Goal: Find specific page/section: Find specific page/section

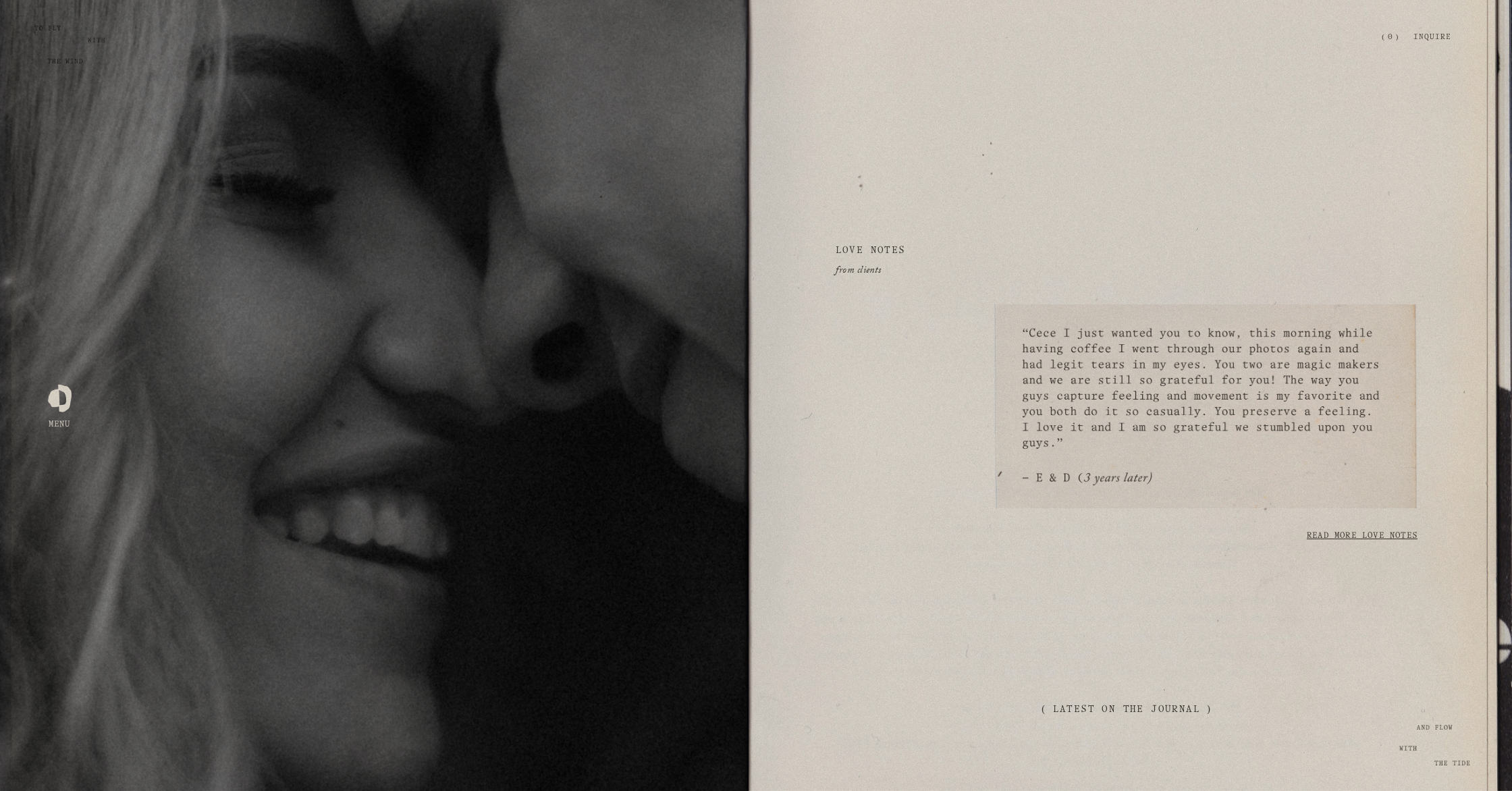
scroll to position [2497, 0]
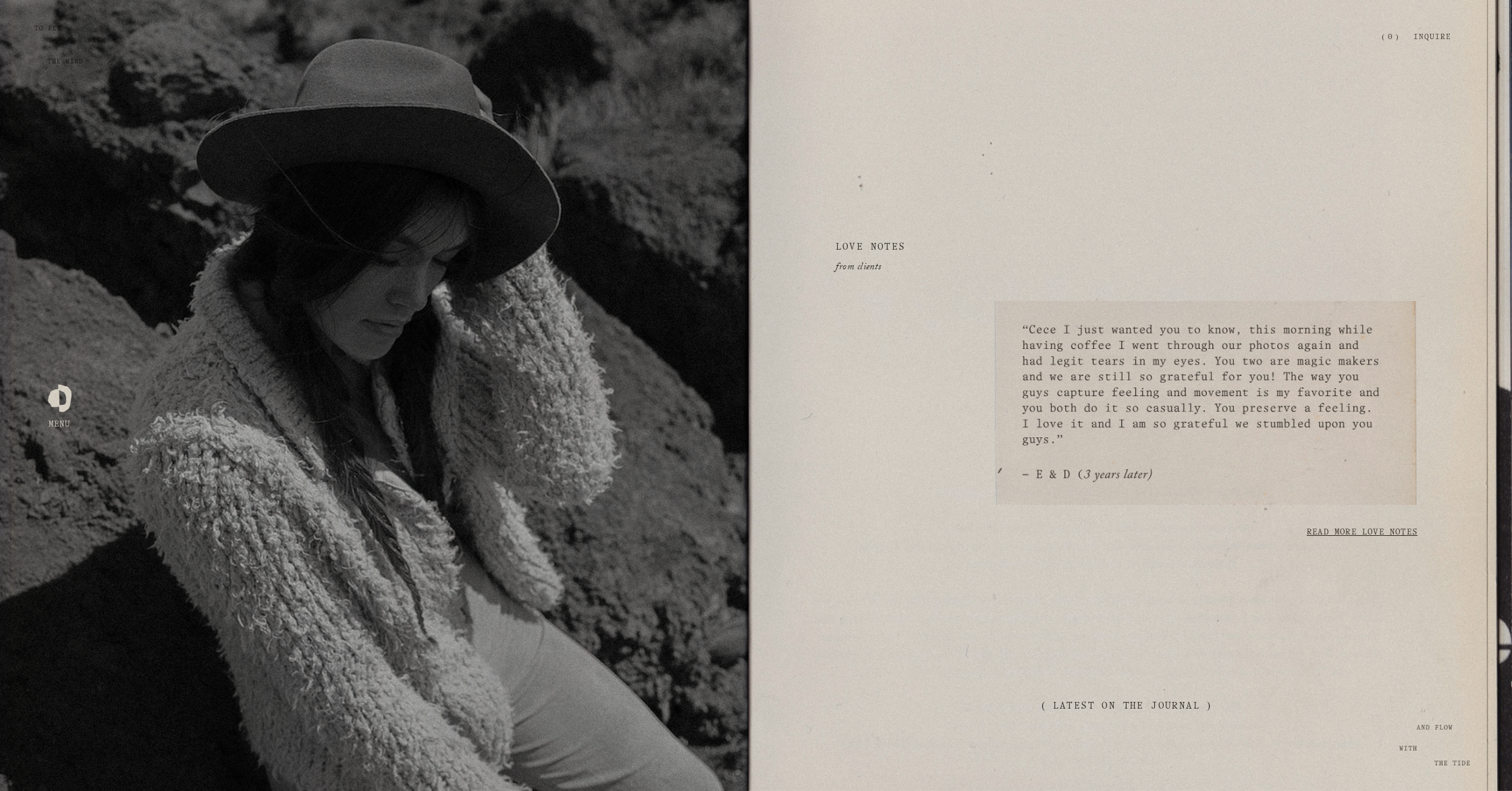
click at [1336, 539] on link "Read more love notes" at bounding box center [1362, 533] width 111 height 25
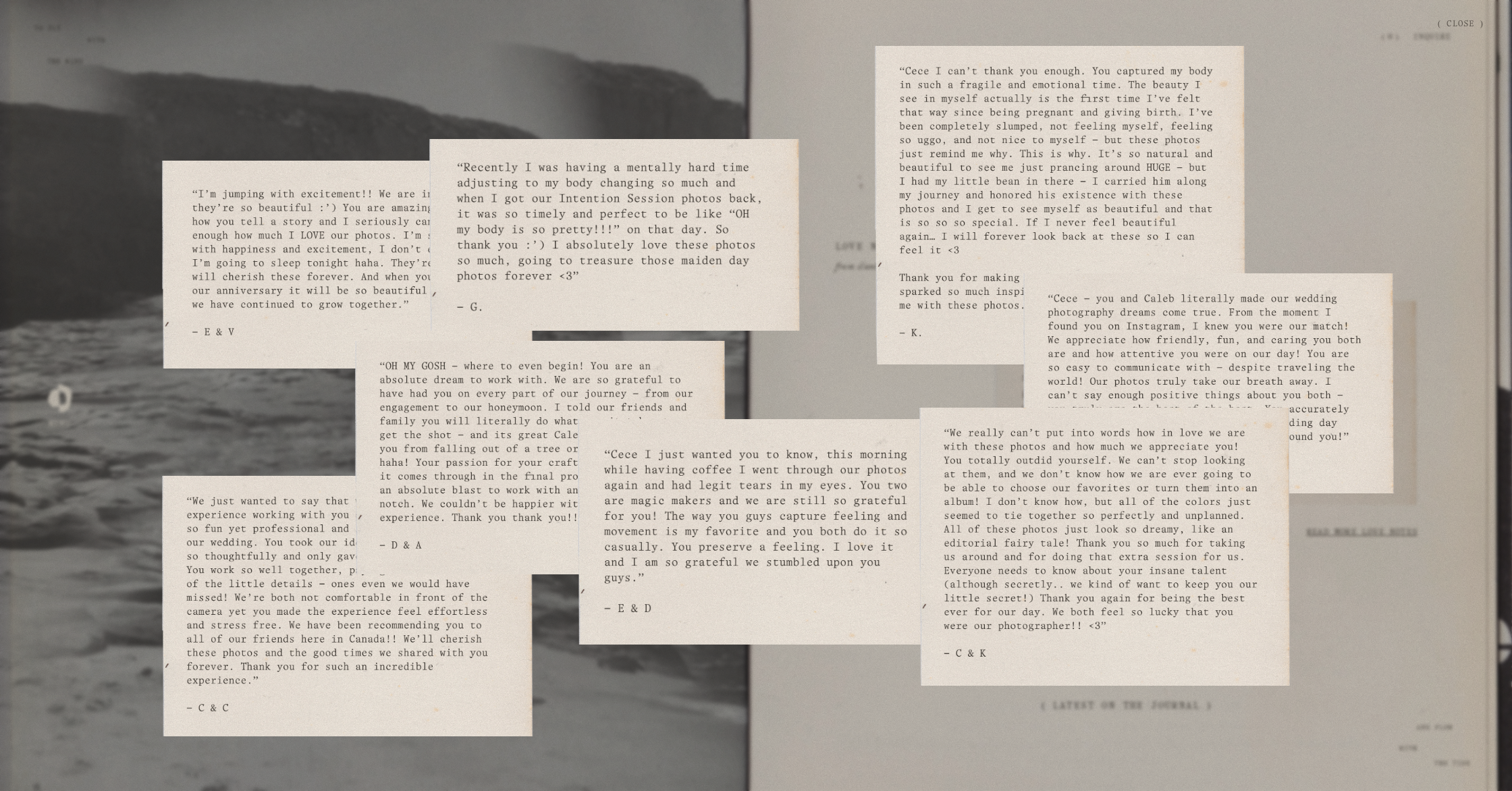
click at [1250, 169] on div at bounding box center [756, 419] width 1486 height 742
click at [1318, 178] on div at bounding box center [756, 419] width 1486 height 742
click at [1467, 18] on button "button" at bounding box center [1460, 18] width 67 height 0
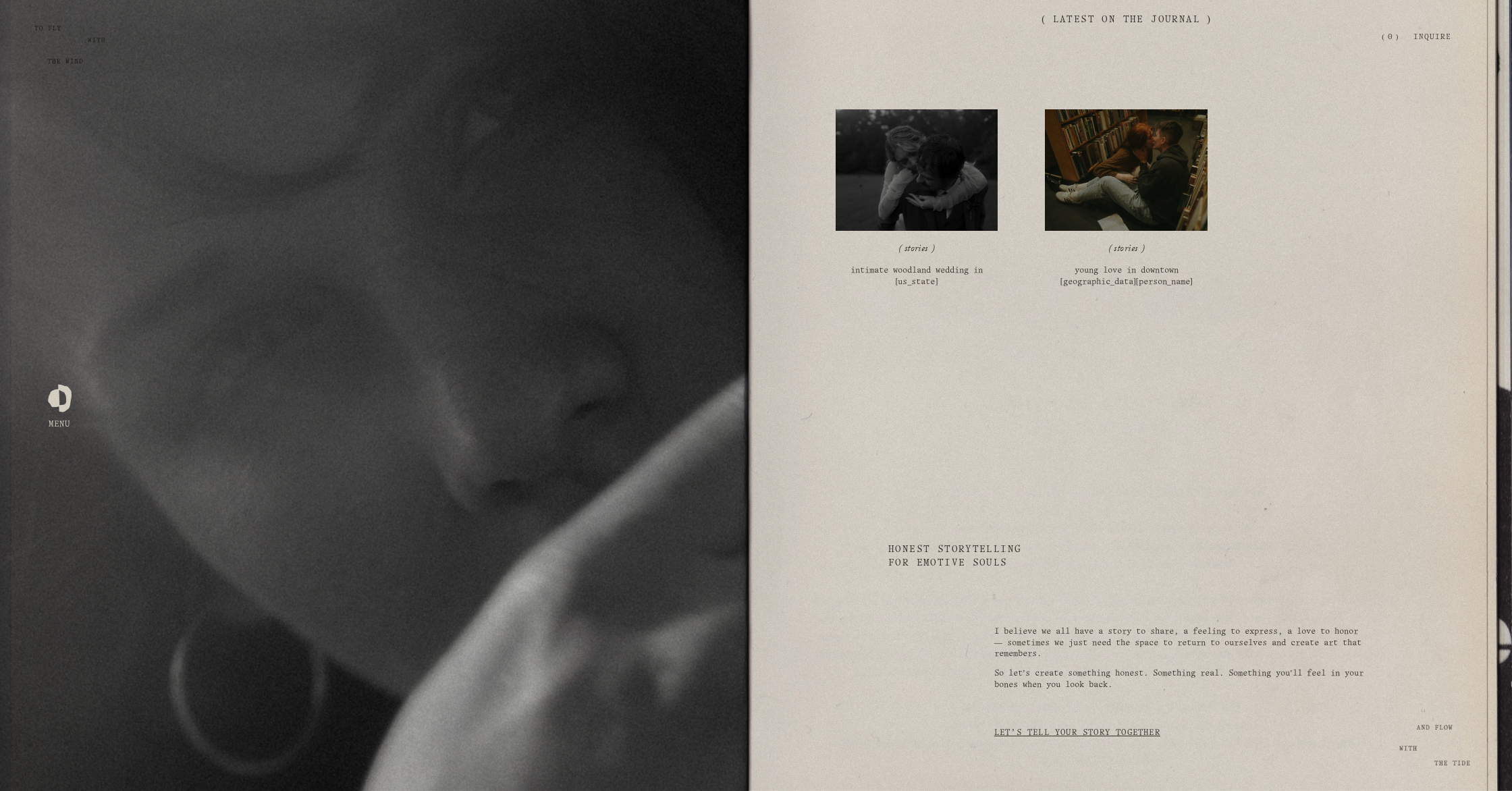
scroll to position [3186, 0]
click at [1113, 13] on div "Skip to Content Open Menu Close Menu Zephyr & Tide Home About Photography (" at bounding box center [756, 37] width 1512 height 75
click at [1113, 22] on div "Skip to Content Open Menu Close Menu Zephyr & Tide Home About Photography (" at bounding box center [756, 37] width 1512 height 75
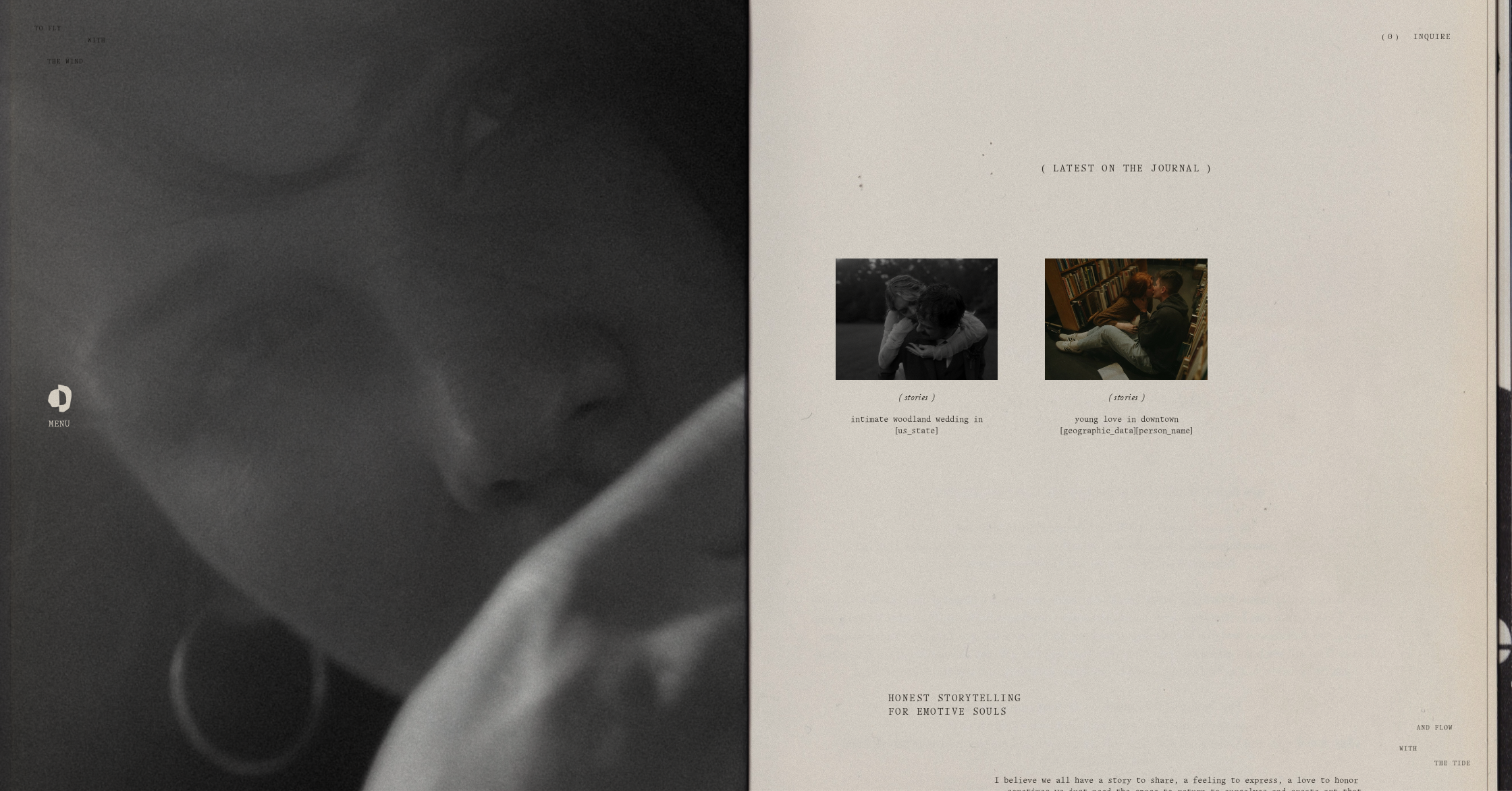
scroll to position [3036, 0]
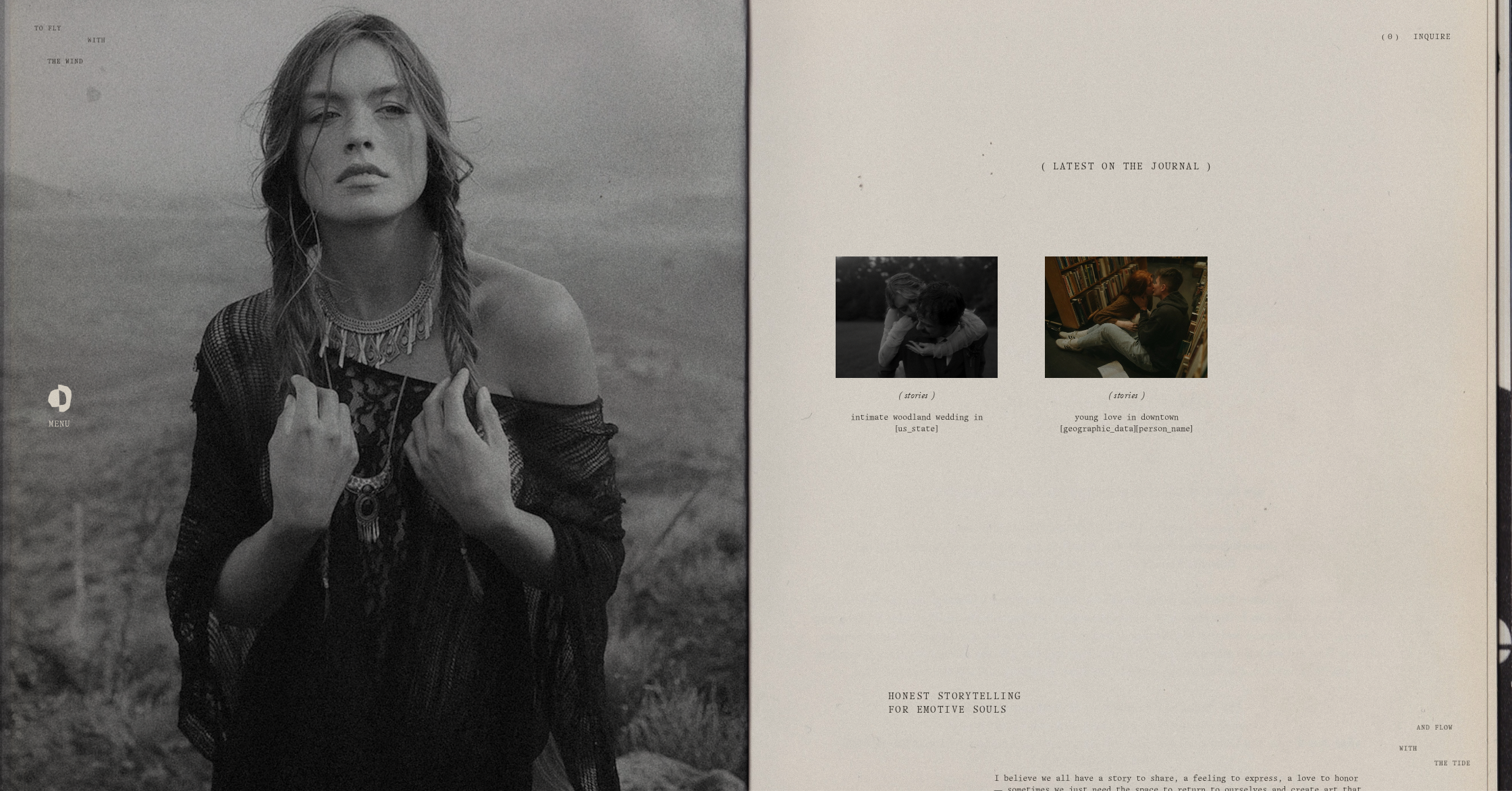
click at [1135, 396] on link "stories" at bounding box center [1126, 397] width 23 height 17
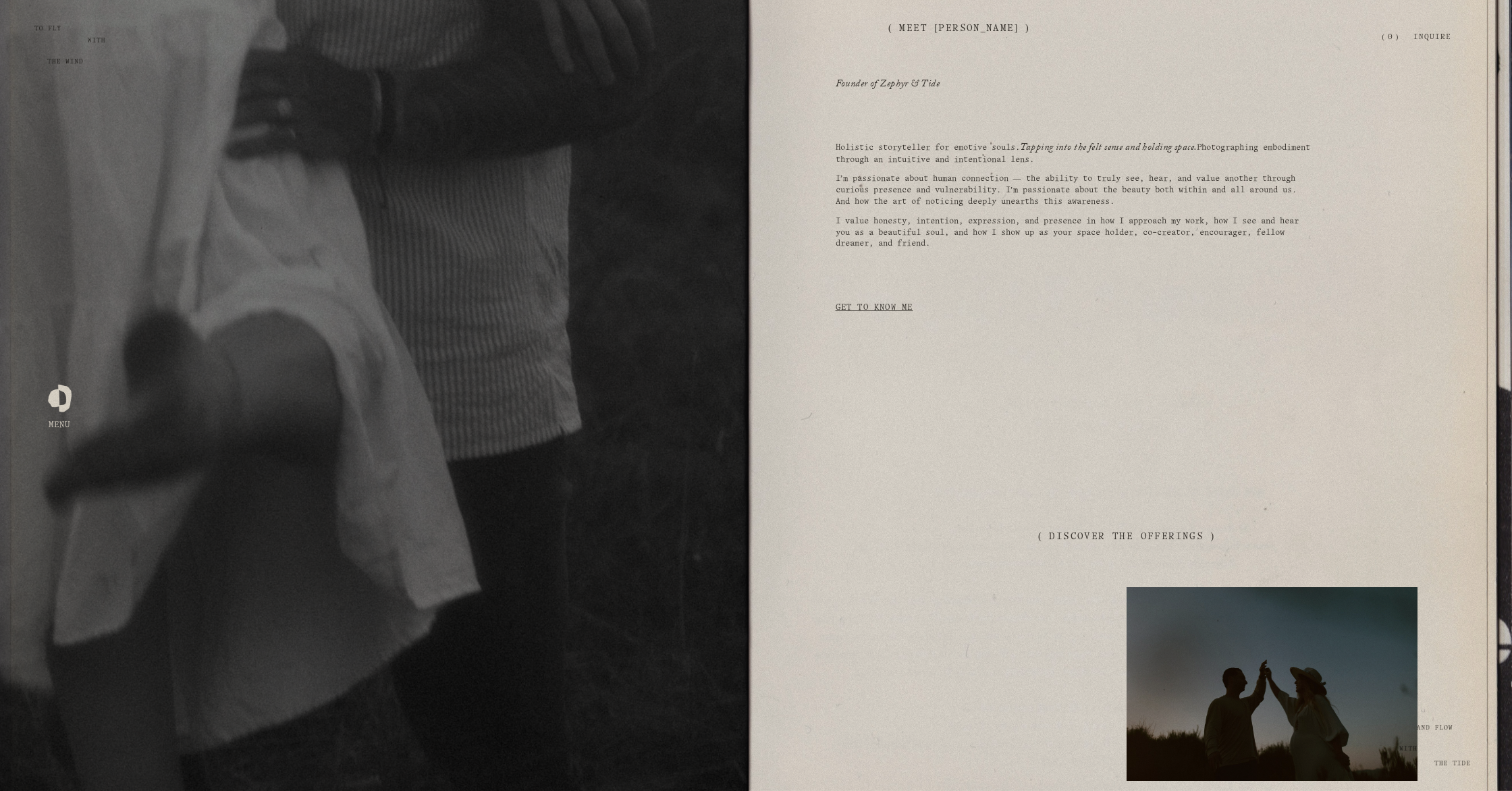
scroll to position [1268, 0]
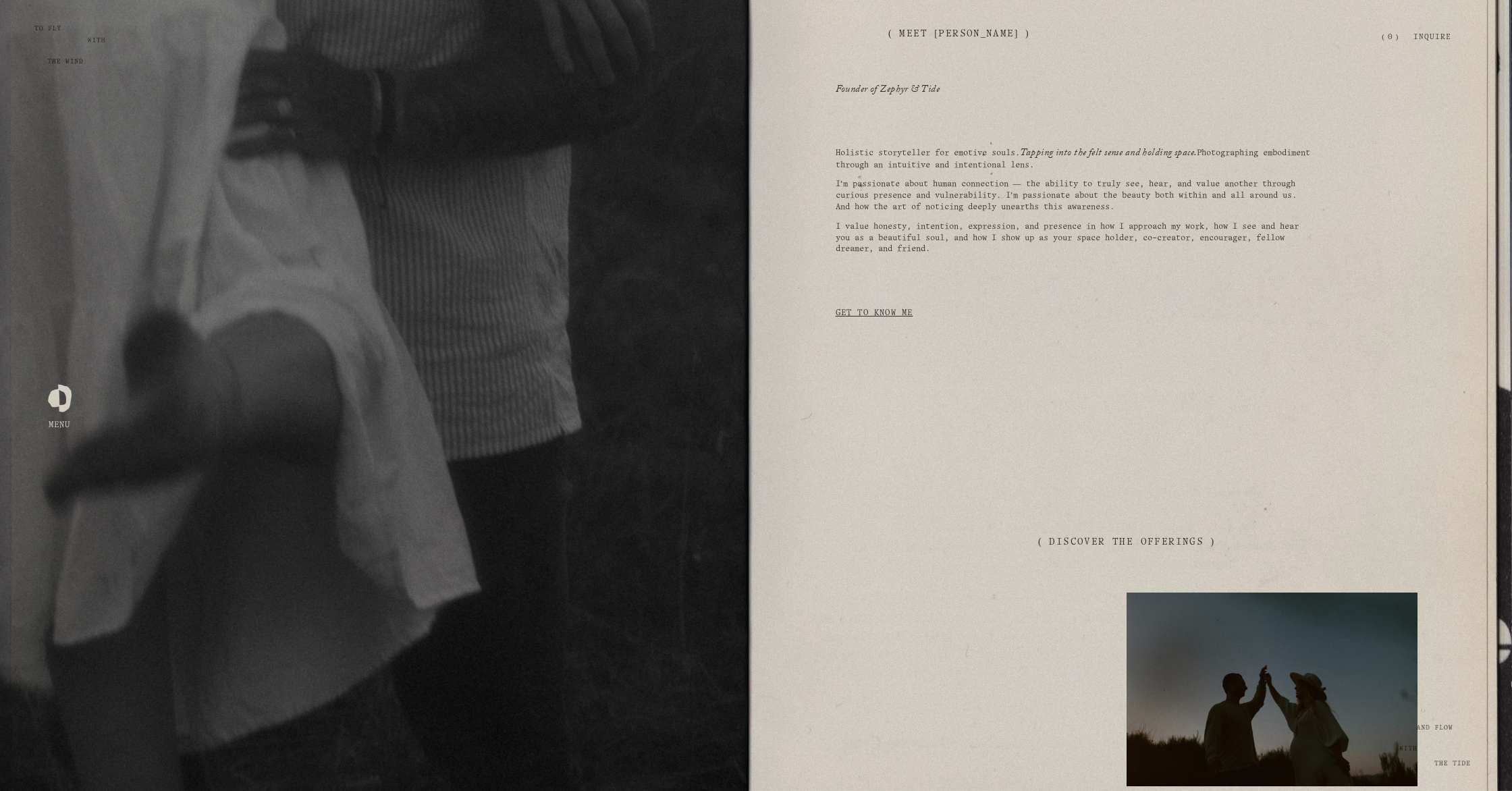
click at [63, 399] on div at bounding box center [60, 396] width 23 height 23
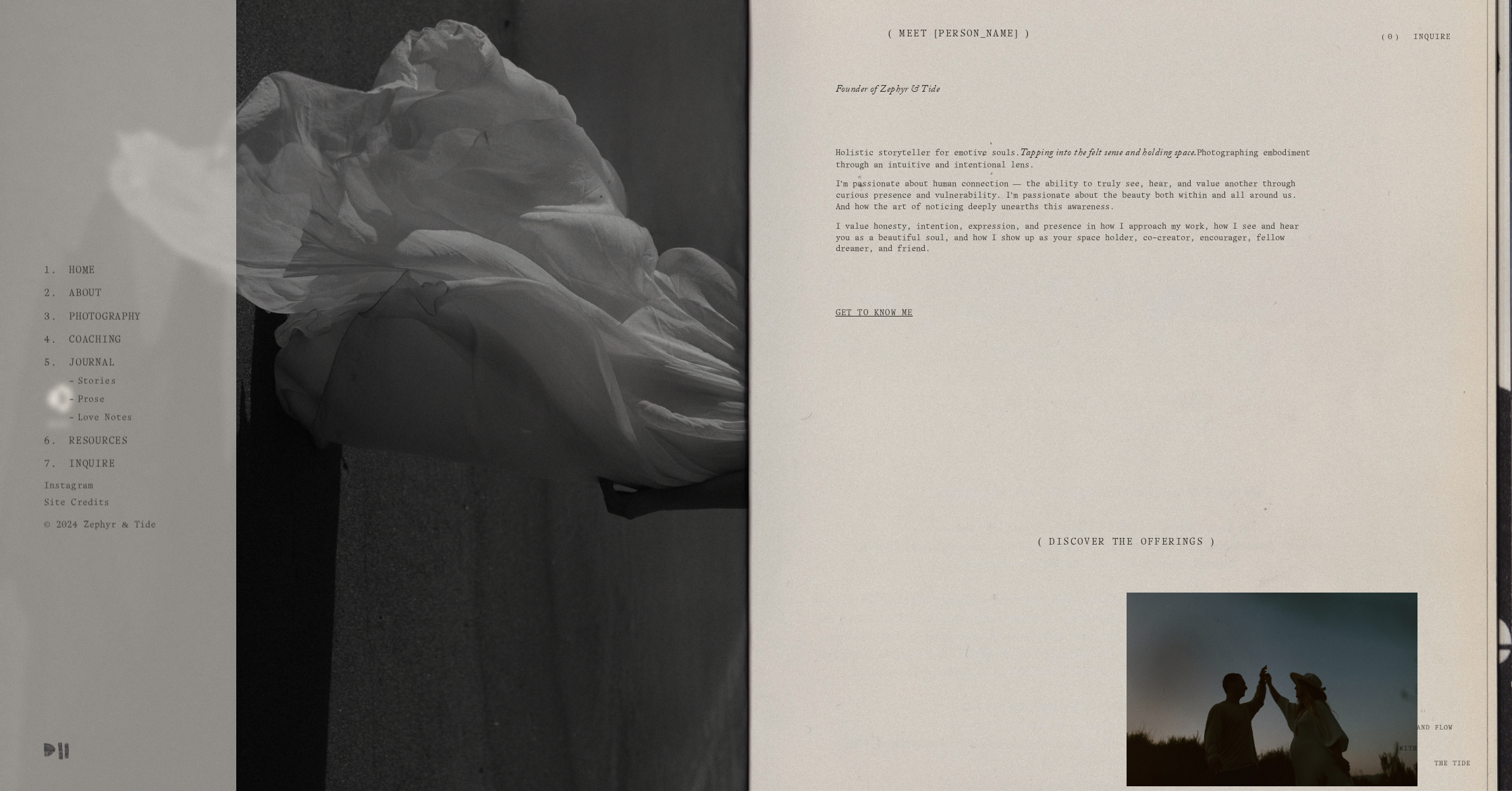
click at [82, 270] on link "Home" at bounding box center [82, 270] width 36 height 22
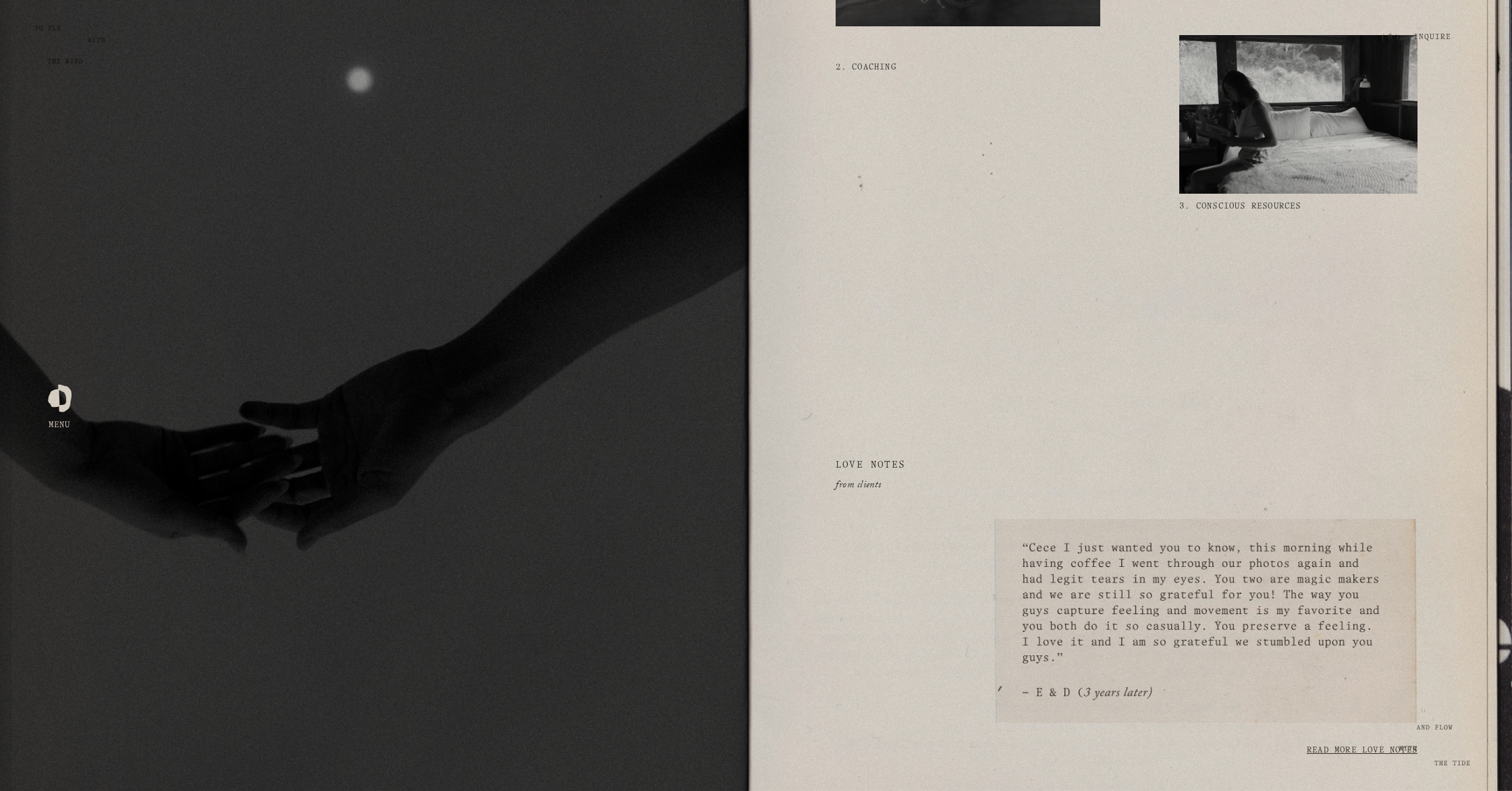
scroll to position [2402, 0]
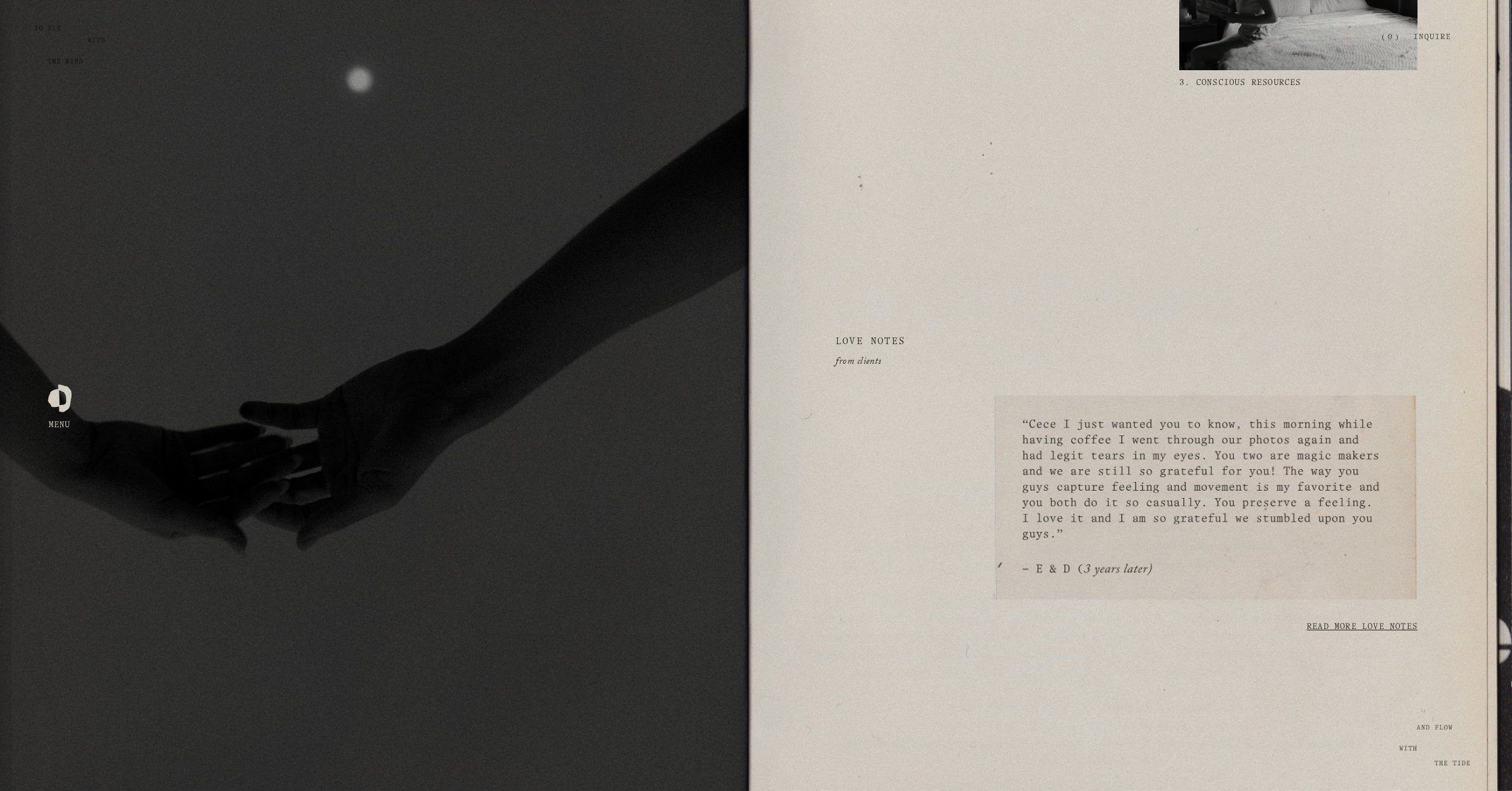
click at [75, 403] on div "Open Menu Close Menu" at bounding box center [61, 396] width 34 height 25
click at [63, 404] on div at bounding box center [60, 396] width 23 height 23
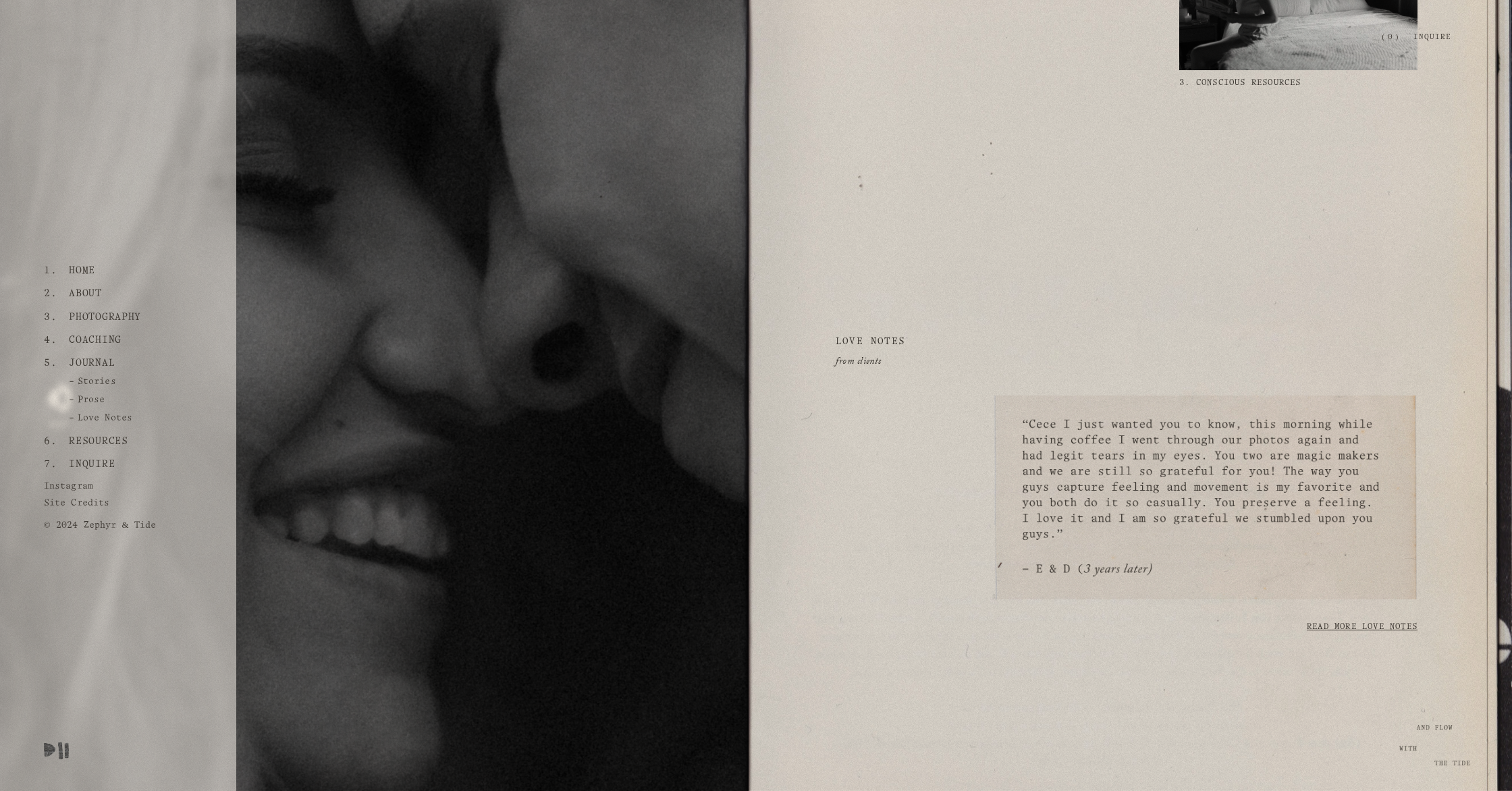
click at [93, 461] on link "Inquire" at bounding box center [92, 463] width 56 height 22
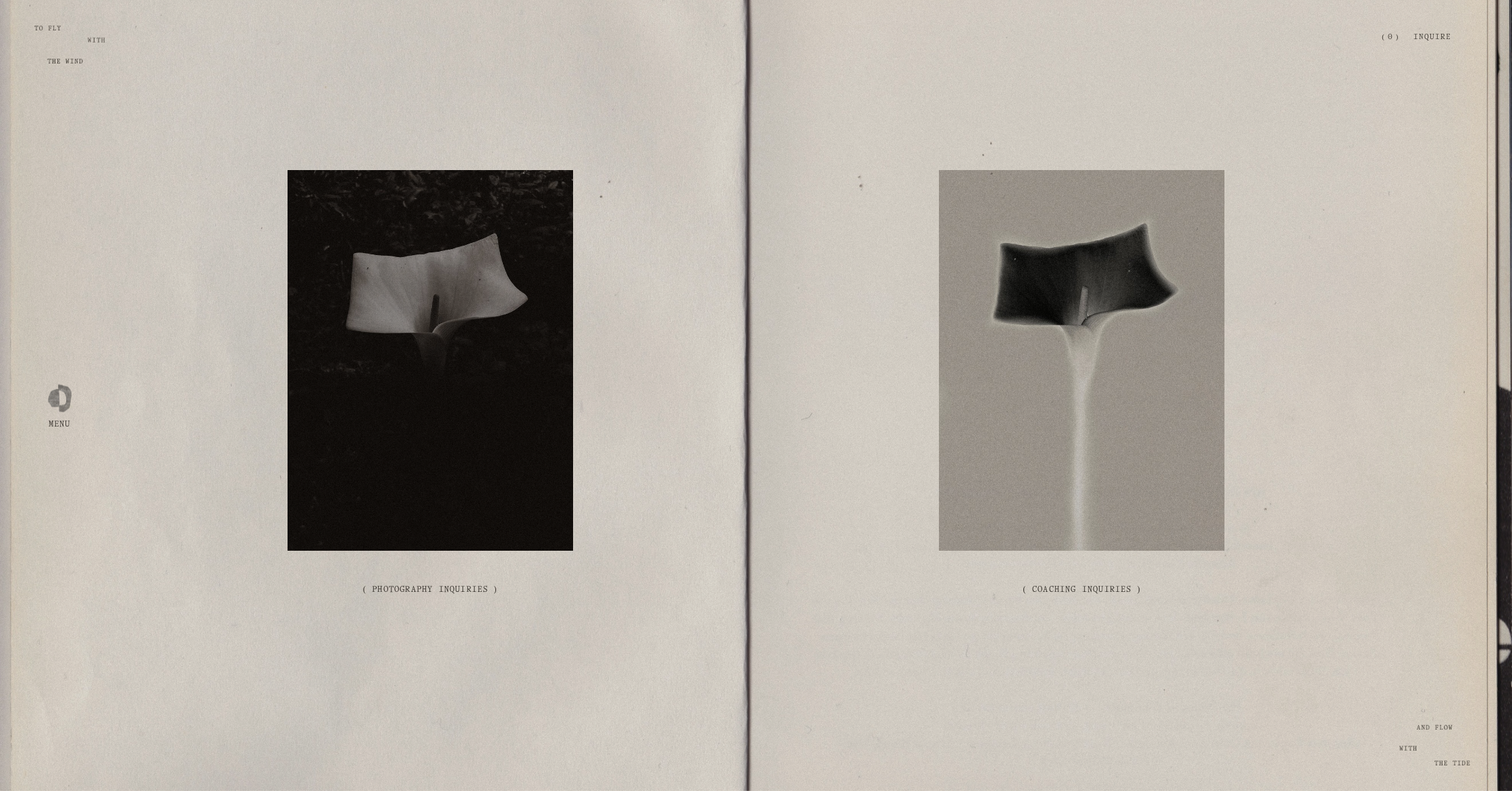
click at [450, 435] on div at bounding box center [430, 360] width 286 height 380
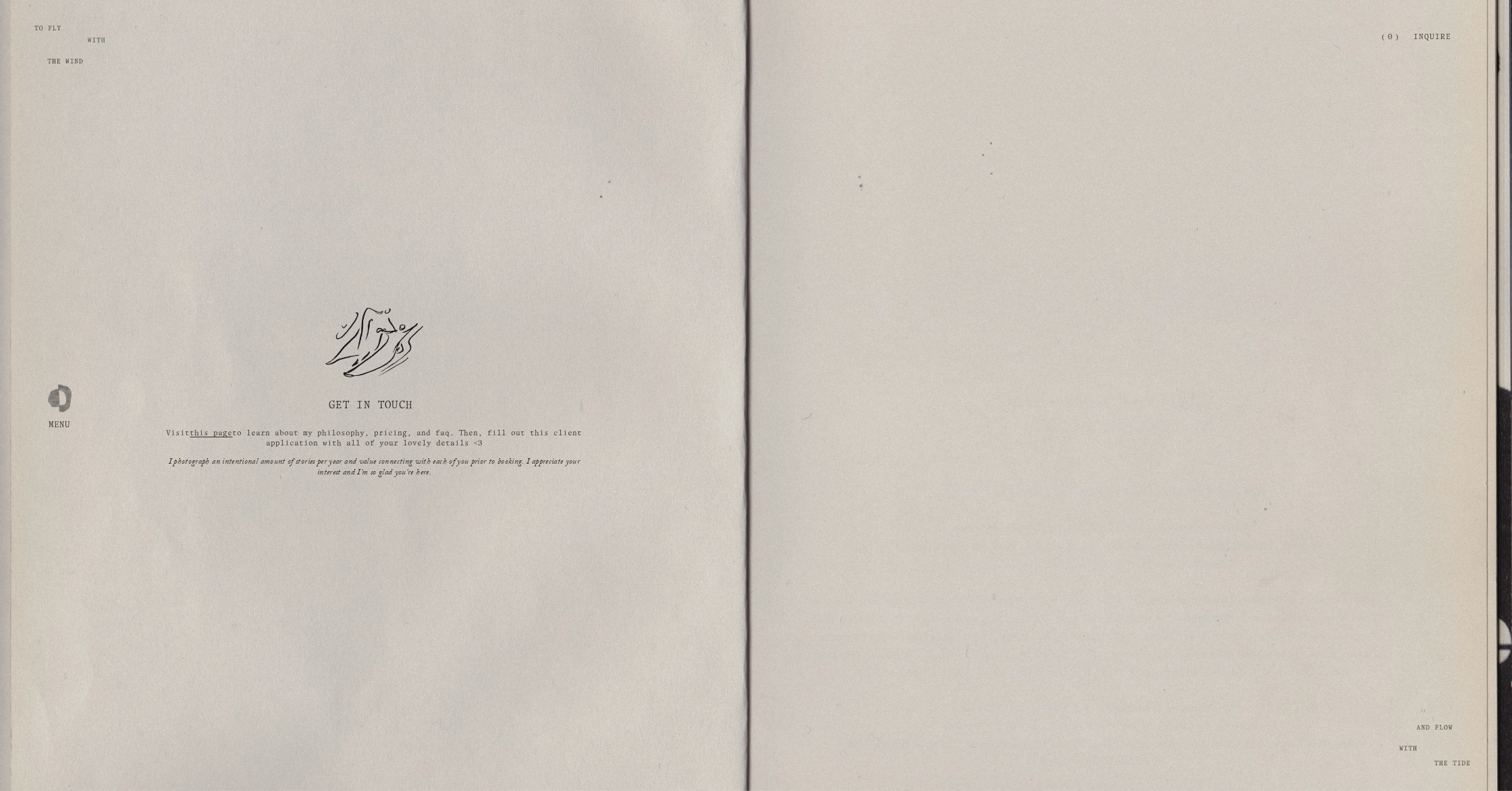
click at [52, 401] on div at bounding box center [60, 396] width 23 height 23
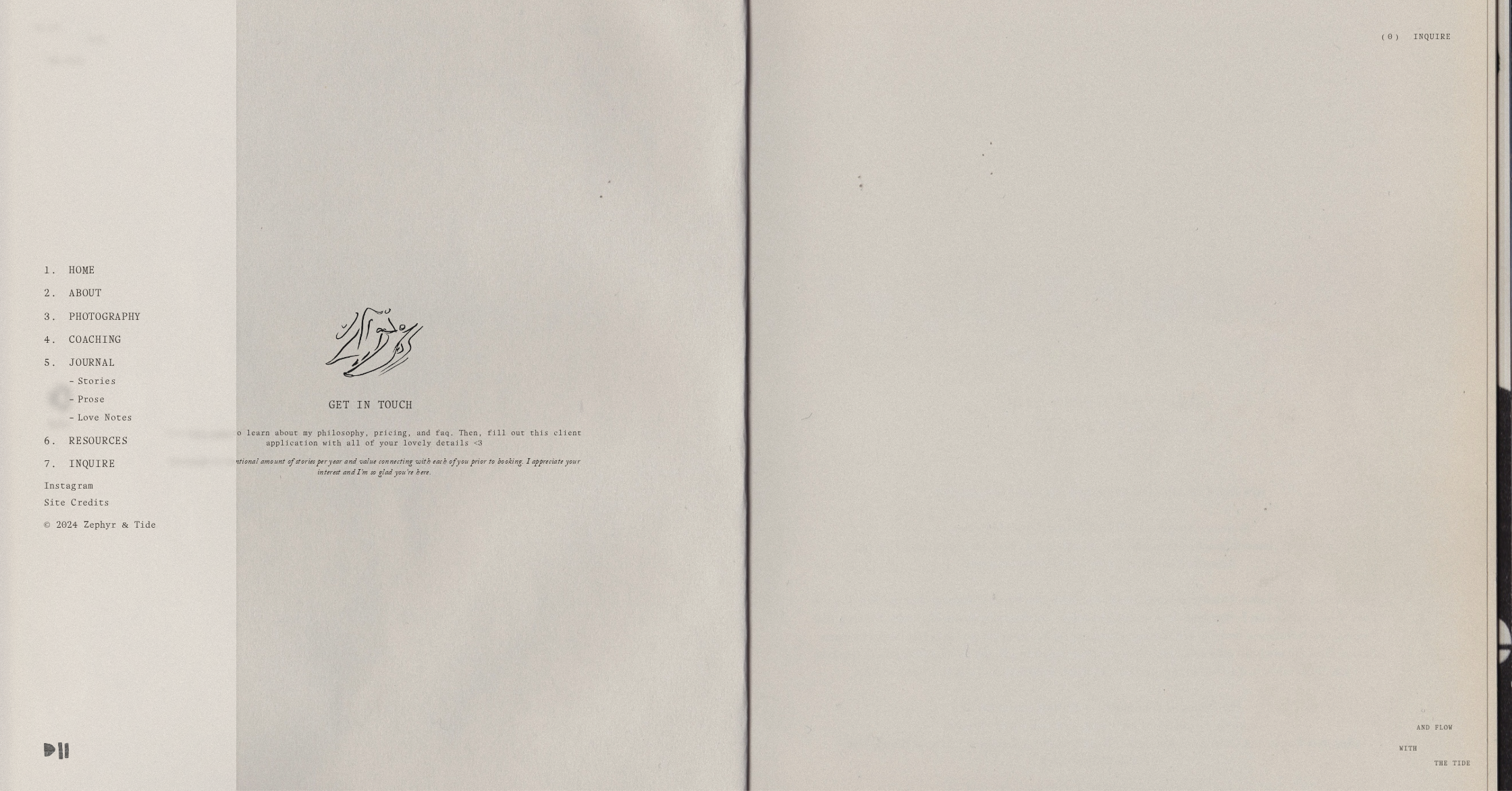
click at [77, 271] on link "Home" at bounding box center [82, 270] width 36 height 22
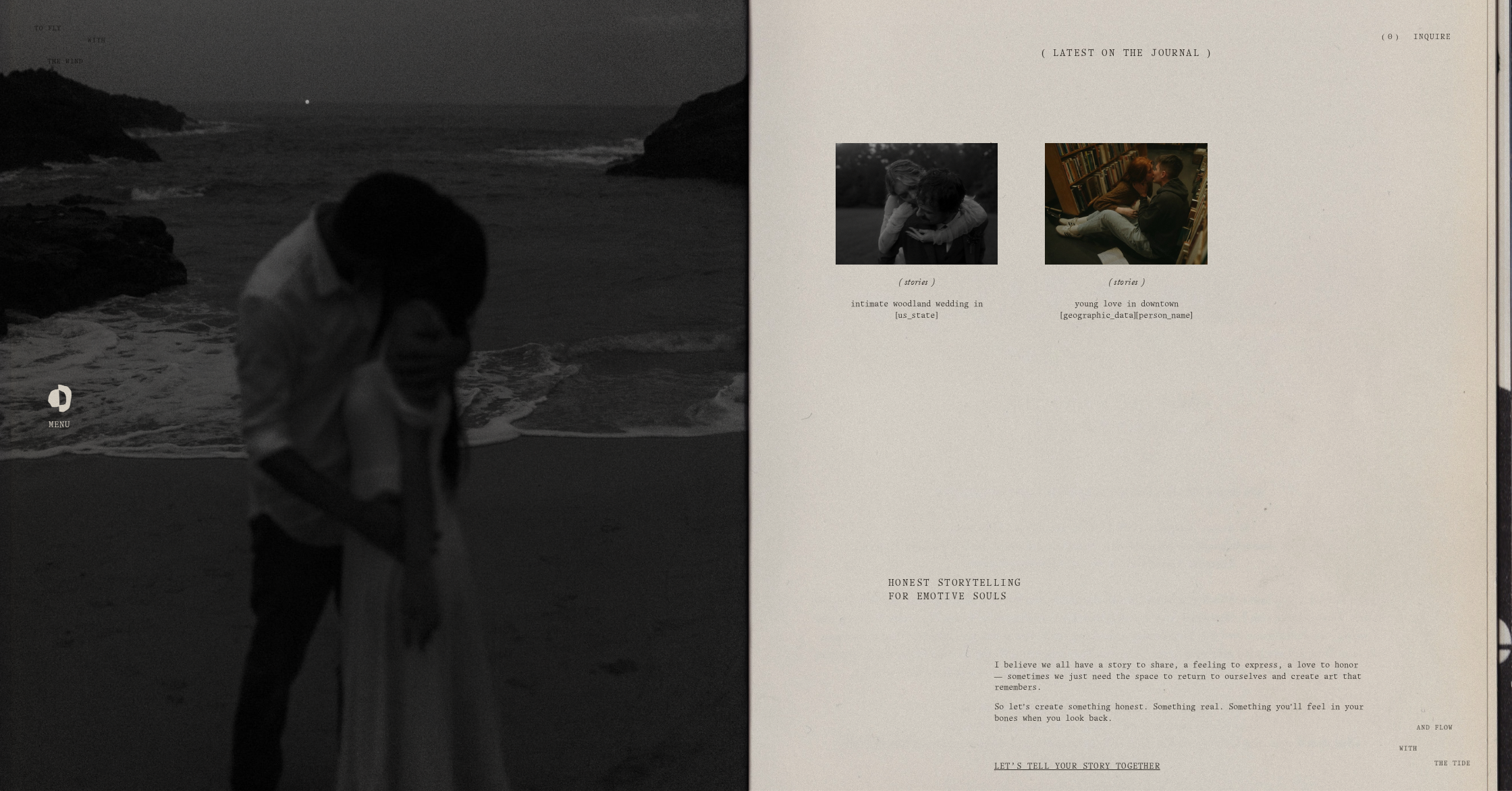
scroll to position [3245, 0]
